Goal: Information Seeking & Learning: Learn about a topic

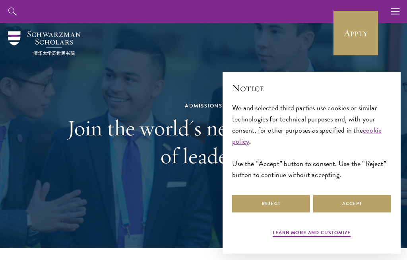
click at [274, 202] on button "Reject" at bounding box center [271, 203] width 78 height 18
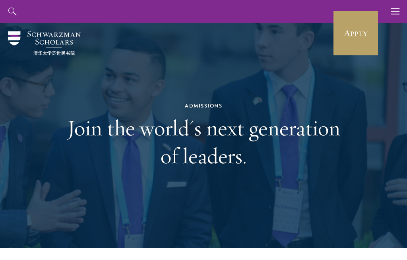
click at [398, 14] on use "button" at bounding box center [395, 11] width 8 height 6
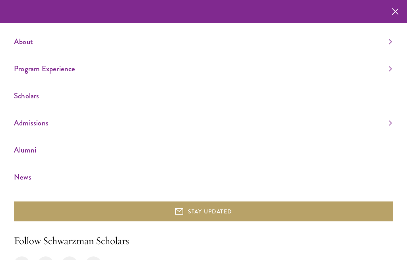
click at [390, 71] on link "Program Experience" at bounding box center [203, 68] width 378 height 13
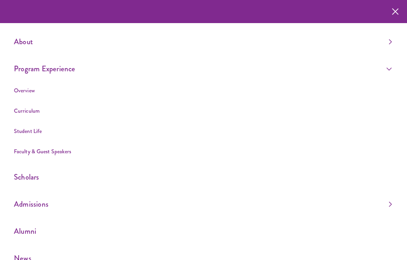
click at [286, 171] on link "Scholars" at bounding box center [203, 176] width 378 height 13
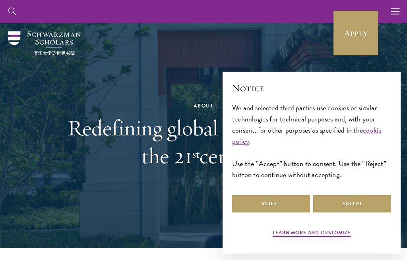
click at [288, 208] on button "Reject" at bounding box center [271, 203] width 78 height 18
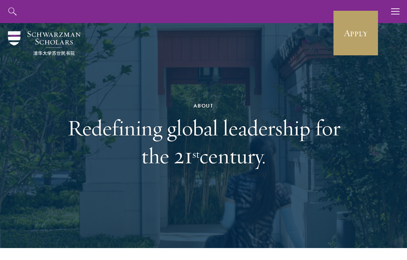
click at [402, 18] on button "button" at bounding box center [395, 11] width 23 height 23
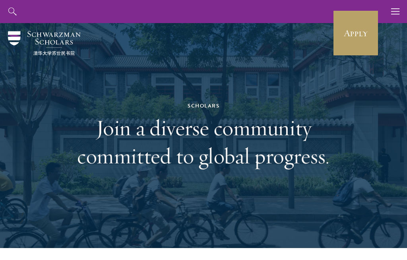
click at [396, 12] on icon "button" at bounding box center [395, 11] width 9 height 23
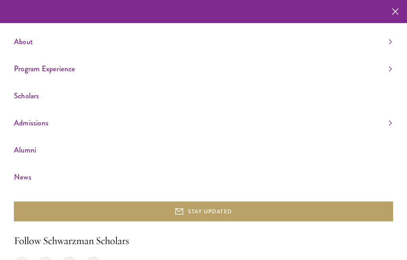
click at [365, 118] on link "Admissions" at bounding box center [203, 122] width 378 height 13
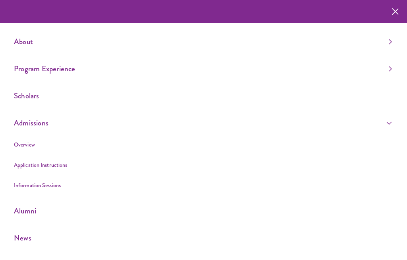
click at [32, 143] on link "Overview" at bounding box center [24, 144] width 21 height 8
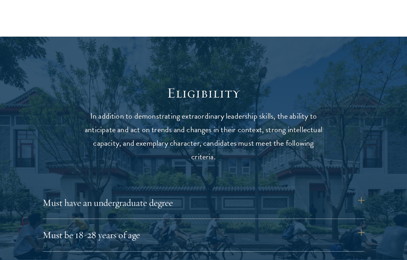
scroll to position [911, 0]
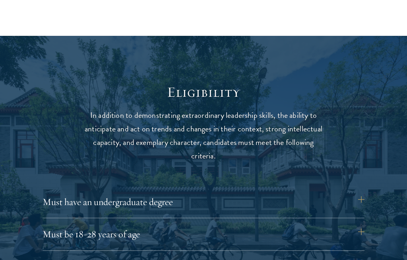
click at [360, 198] on button "Must have an undergraduate degree" at bounding box center [204, 201] width 322 height 19
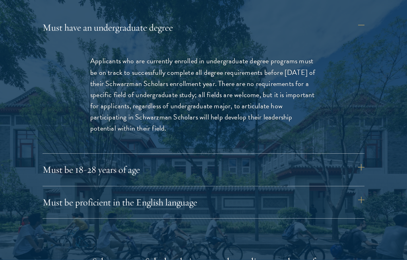
scroll to position [1085, 0]
click at [357, 167] on button "Must be 18-28 years of age" at bounding box center [204, 169] width 322 height 19
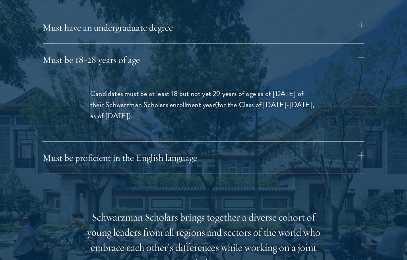
click at [349, 154] on button "Must be proficient in the English language" at bounding box center [204, 157] width 322 height 19
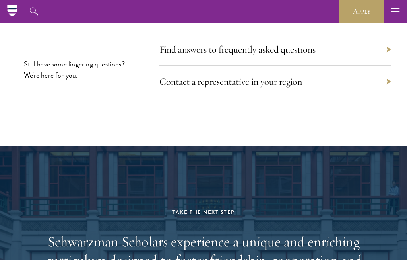
scroll to position [4191, 0]
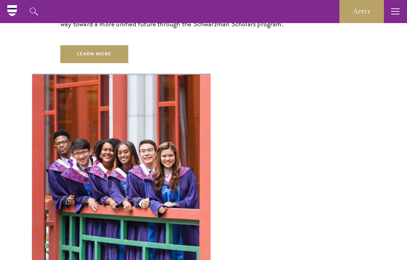
scroll to position [2201, 0]
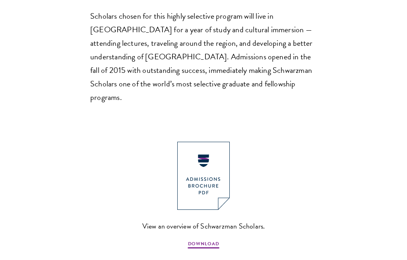
scroll to position [713, 0]
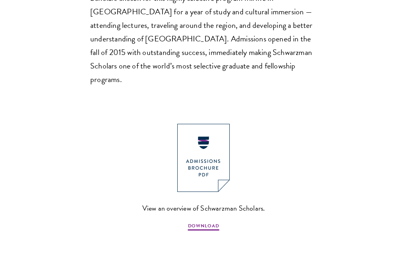
click at [217, 128] on img at bounding box center [203, 158] width 52 height 68
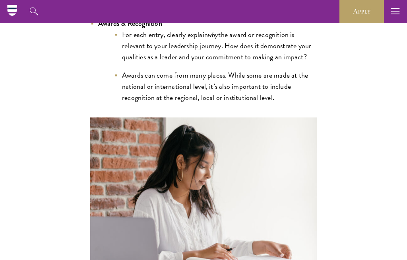
scroll to position [1875, 0]
